Goal: Transaction & Acquisition: Purchase product/service

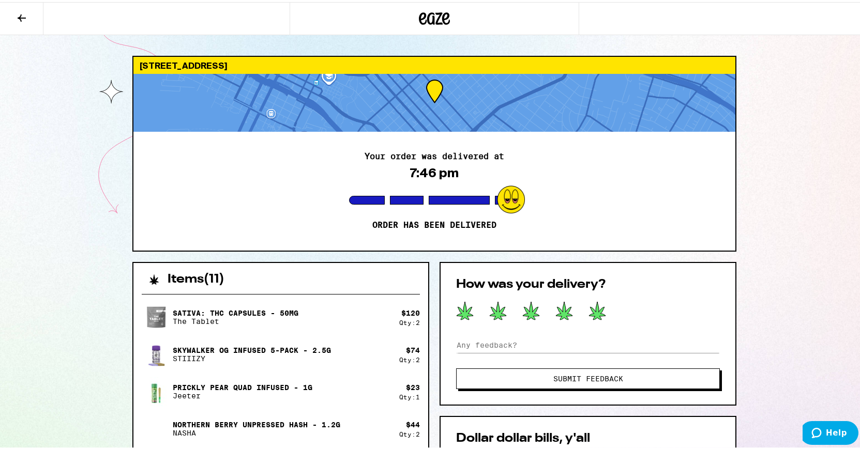
click at [595, 309] on icon at bounding box center [597, 309] width 17 height 18
click at [582, 376] on span "Submit Feedback" at bounding box center [588, 376] width 70 height 7
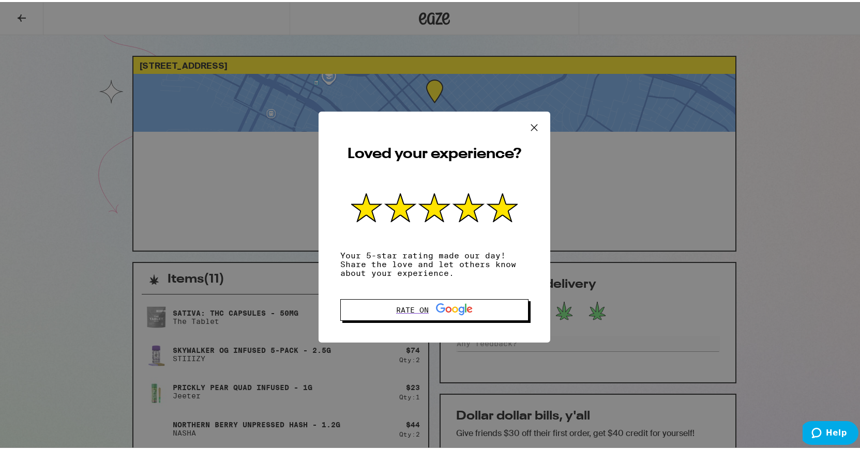
click at [531, 119] on icon at bounding box center [534, 126] width 16 height 16
